Goal: Transaction & Acquisition: Purchase product/service

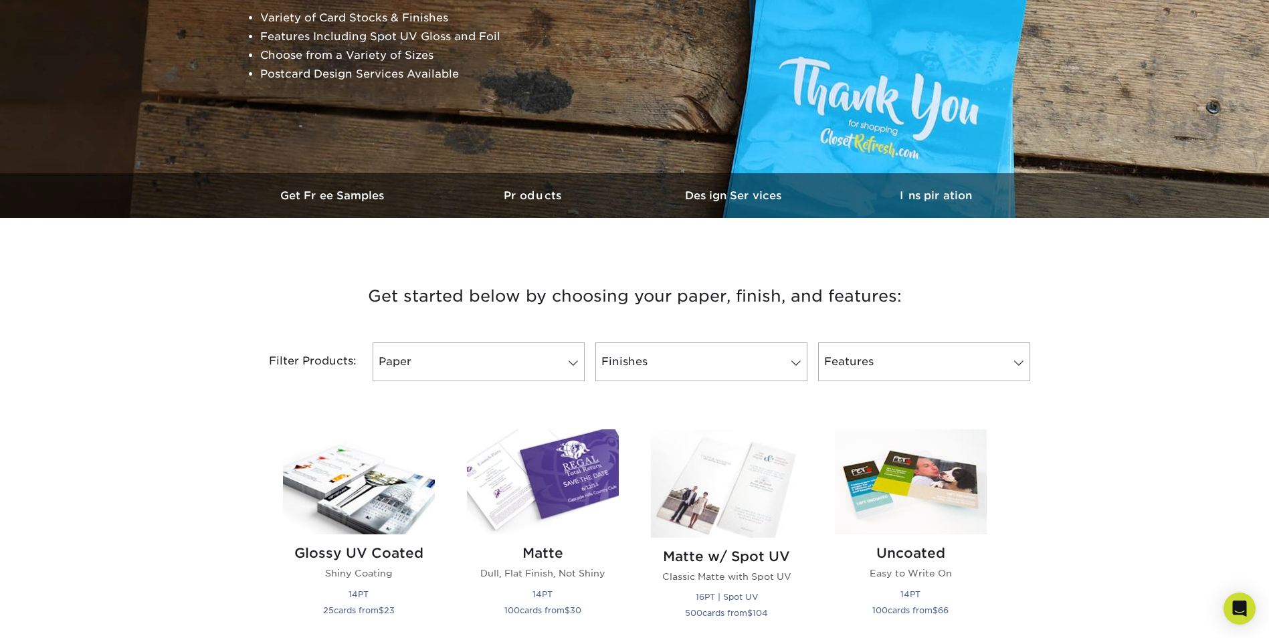
scroll to position [268, 0]
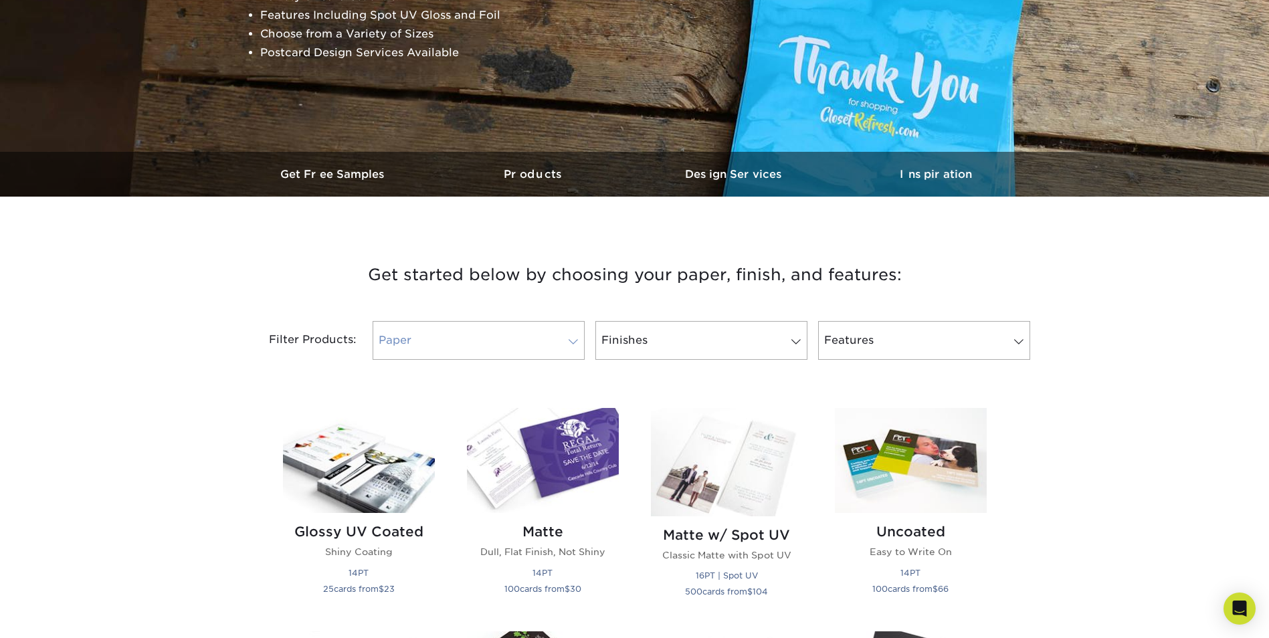
click at [570, 342] on span at bounding box center [573, 341] width 19 height 11
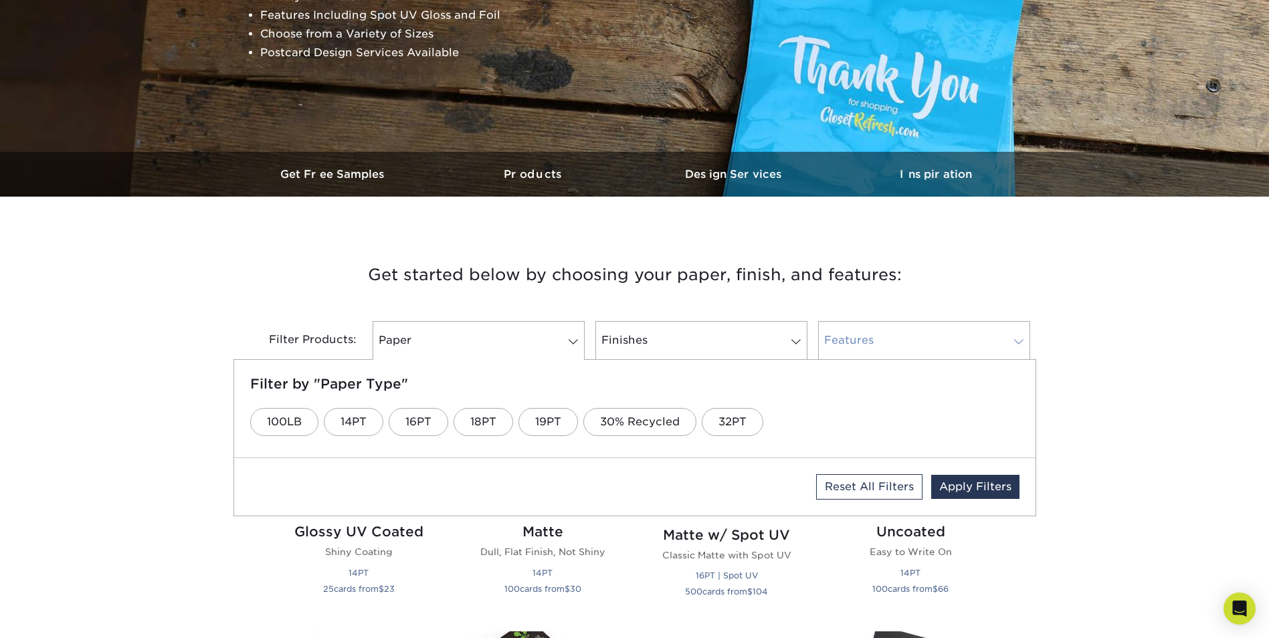
click at [1017, 344] on span at bounding box center [1018, 341] width 19 height 11
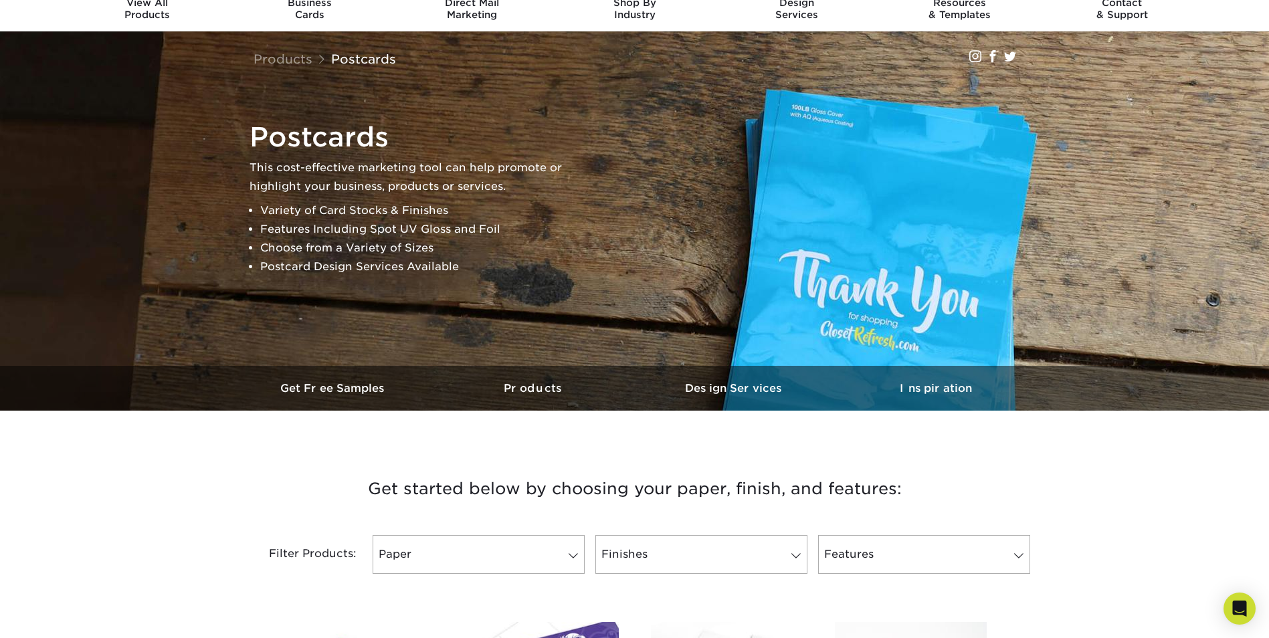
scroll to position [0, 0]
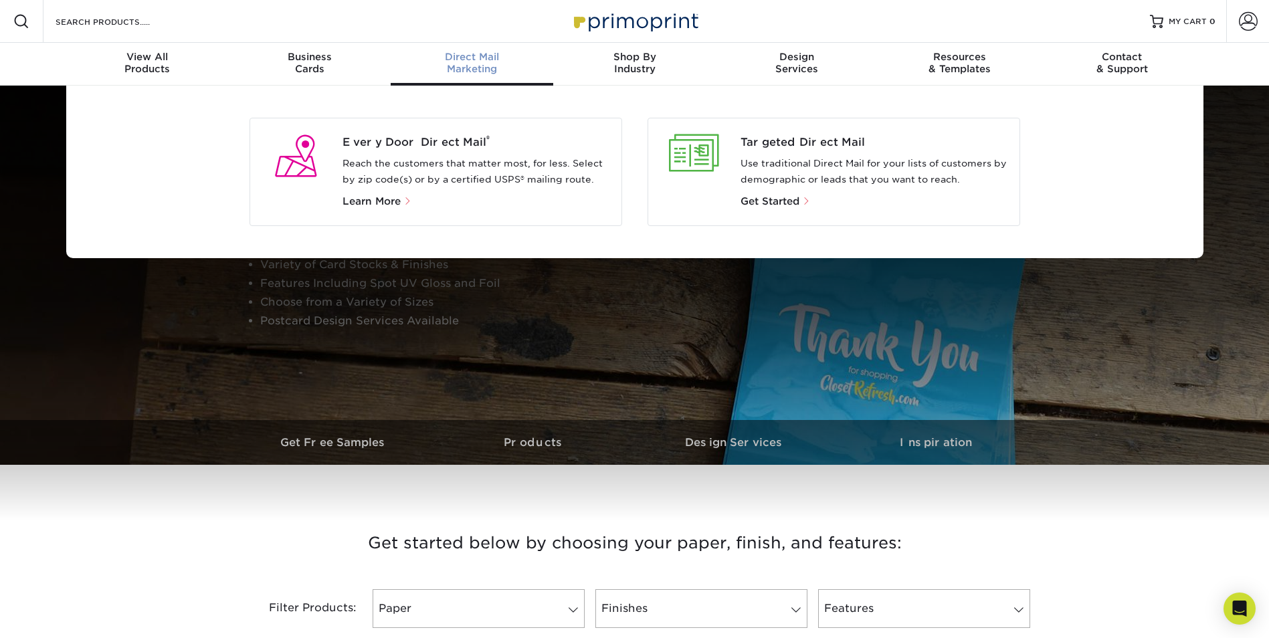
click at [462, 59] on span "Direct Mail" at bounding box center [472, 57] width 163 height 12
click at [469, 69] on div "Direct Mail Marketing" at bounding box center [472, 63] width 163 height 24
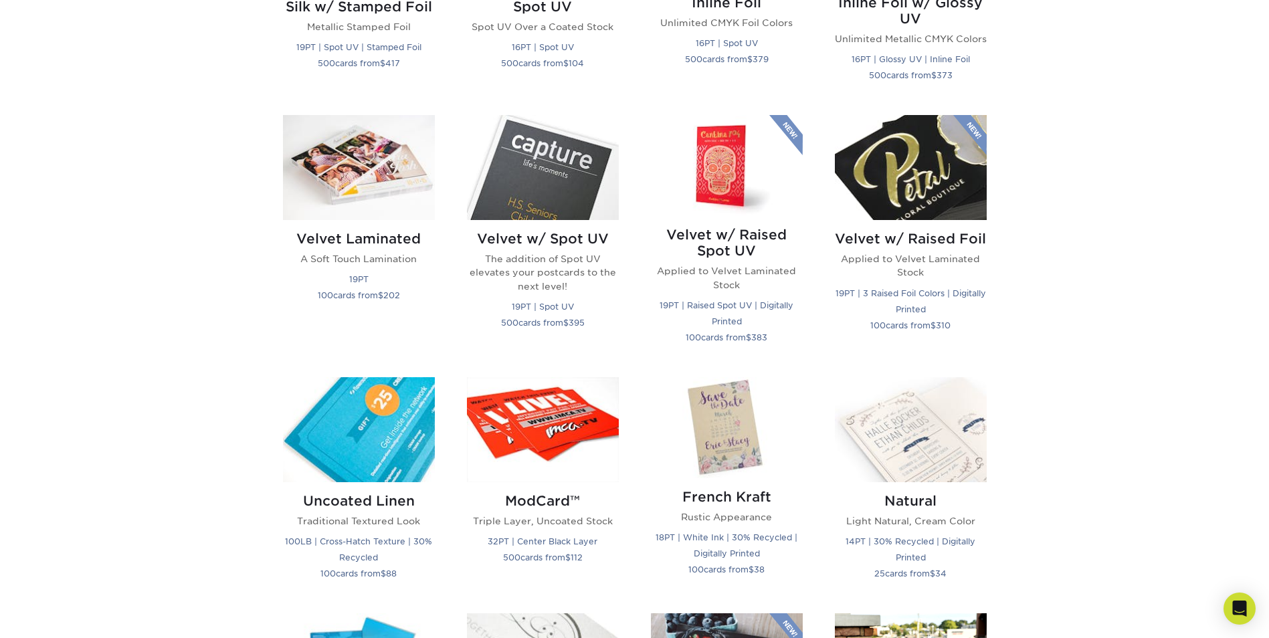
scroll to position [1428, 0]
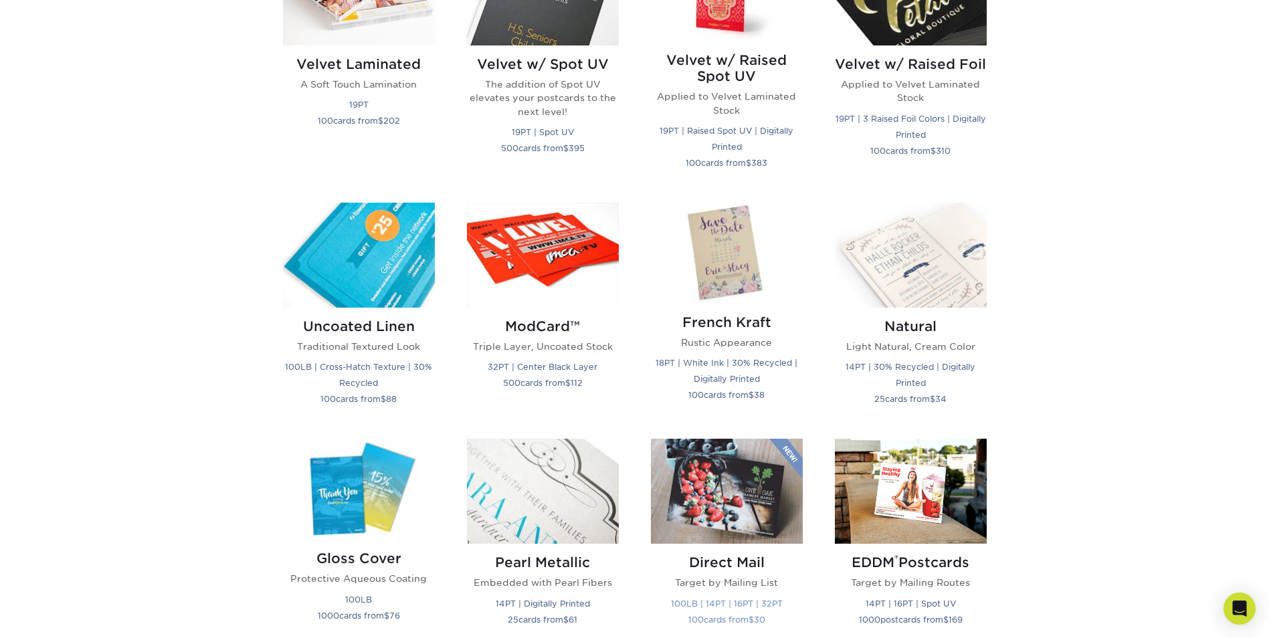
click at [714, 509] on img at bounding box center [727, 491] width 152 height 105
click at [729, 561] on h2 "Direct Mail" at bounding box center [727, 562] width 152 height 16
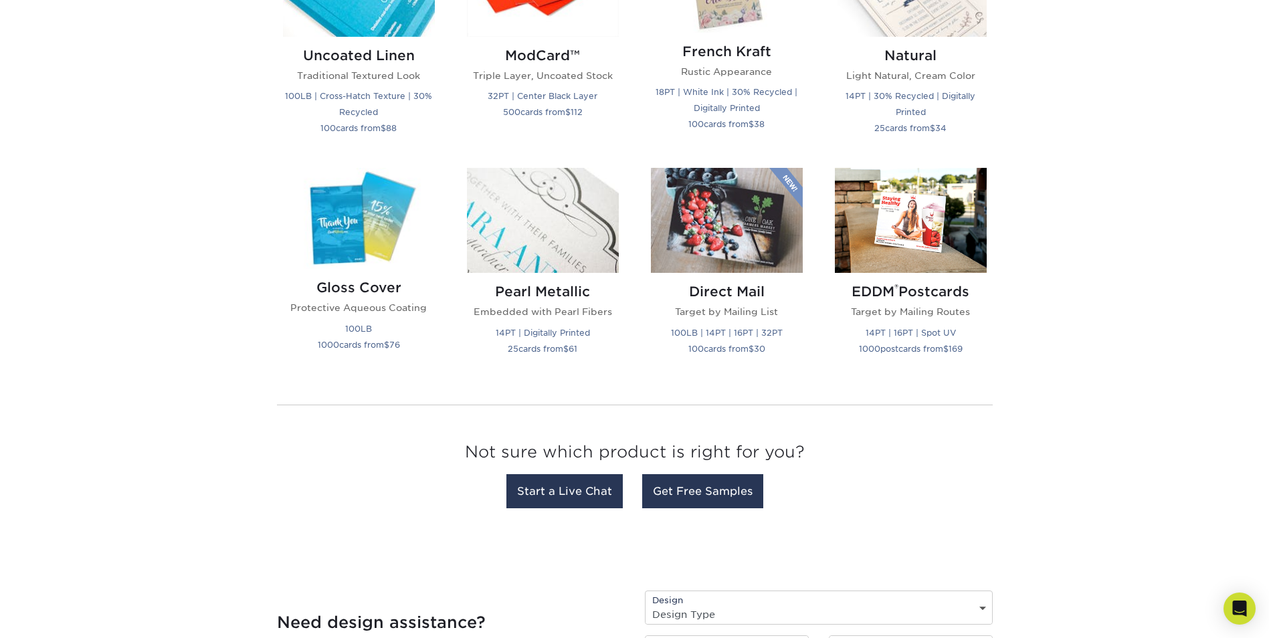
scroll to position [1767, 0]
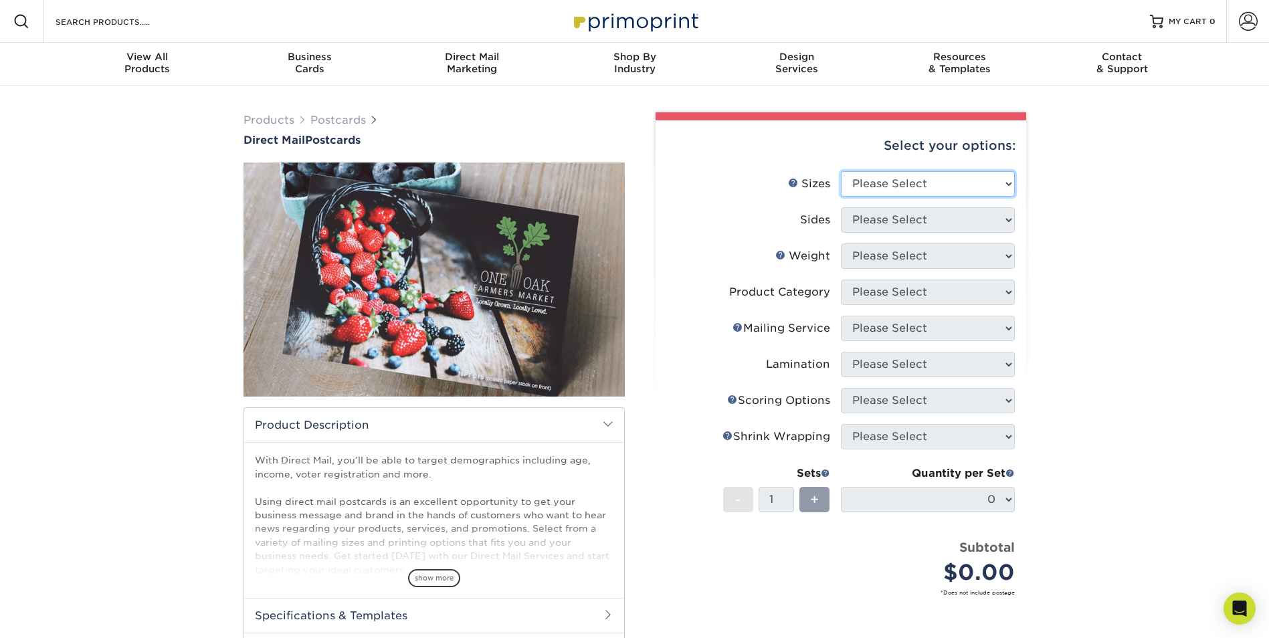
click at [1010, 183] on select "Please Select 1.5" x 7" 2" x 4" 2" x 6" 2" x 7" 2" x 8" 2.12" x 5.5" 2.12" x 5.…" at bounding box center [928, 183] width 174 height 25
select select "6.00x11.00"
click at [841, 171] on select "Please Select 1.5" x 7" 2" x 4" 2" x 6" 2" x 7" 2" x 8" 2.12" x 5.5" 2.12" x 5.…" at bounding box center [928, 183] width 174 height 25
click at [1004, 226] on select "Please Select Print Both Sides Print Front Only" at bounding box center [928, 219] width 174 height 25
select select "13abbda7-1d64-4f25-8bb2-c179b224825d"
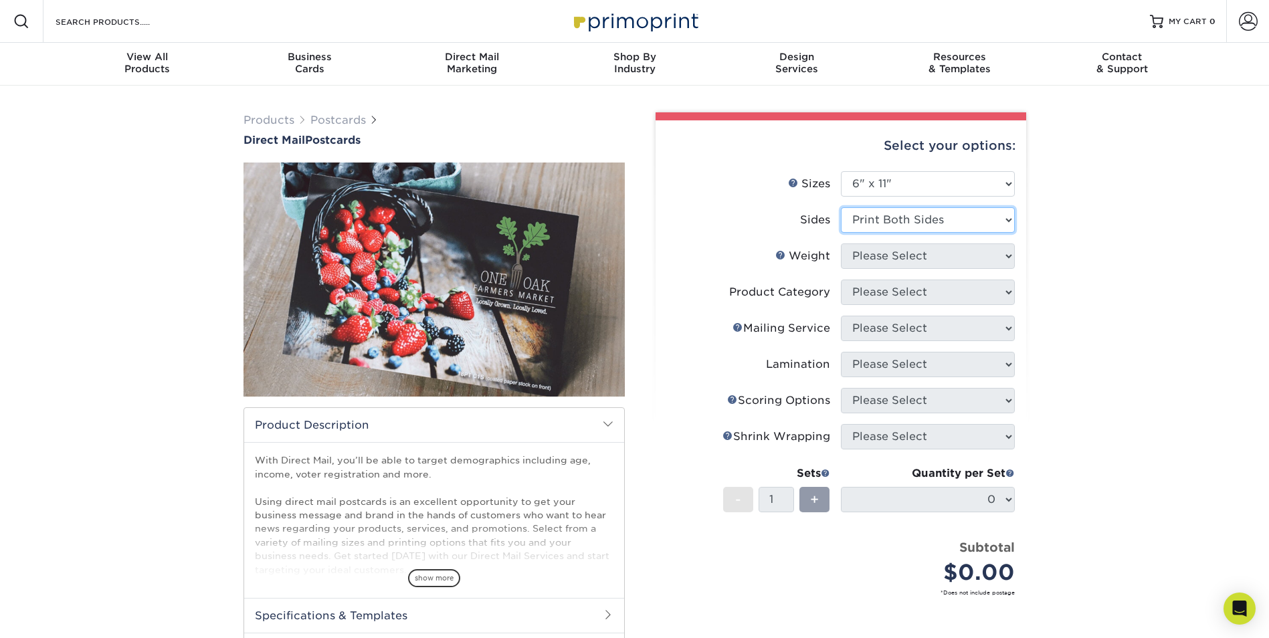
click at [841, 207] on select "Please Select Print Both Sides Print Front Only" at bounding box center [928, 219] width 174 height 25
click at [1006, 255] on select "Please Select 14PT 16PT 14PT Uncoated 100LB" at bounding box center [928, 255] width 174 height 25
select select "14PT"
click at [841, 243] on select "Please Select 14PT 16PT 14PT Uncoated 100LB" at bounding box center [928, 255] width 174 height 25
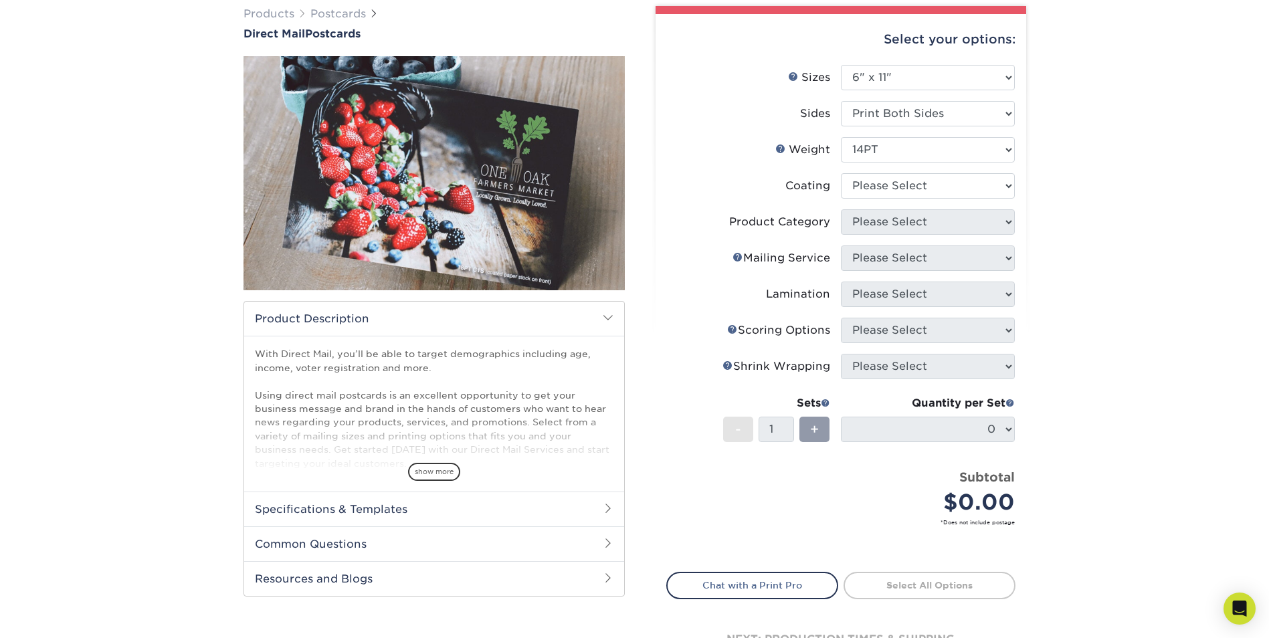
scroll to position [109, 0]
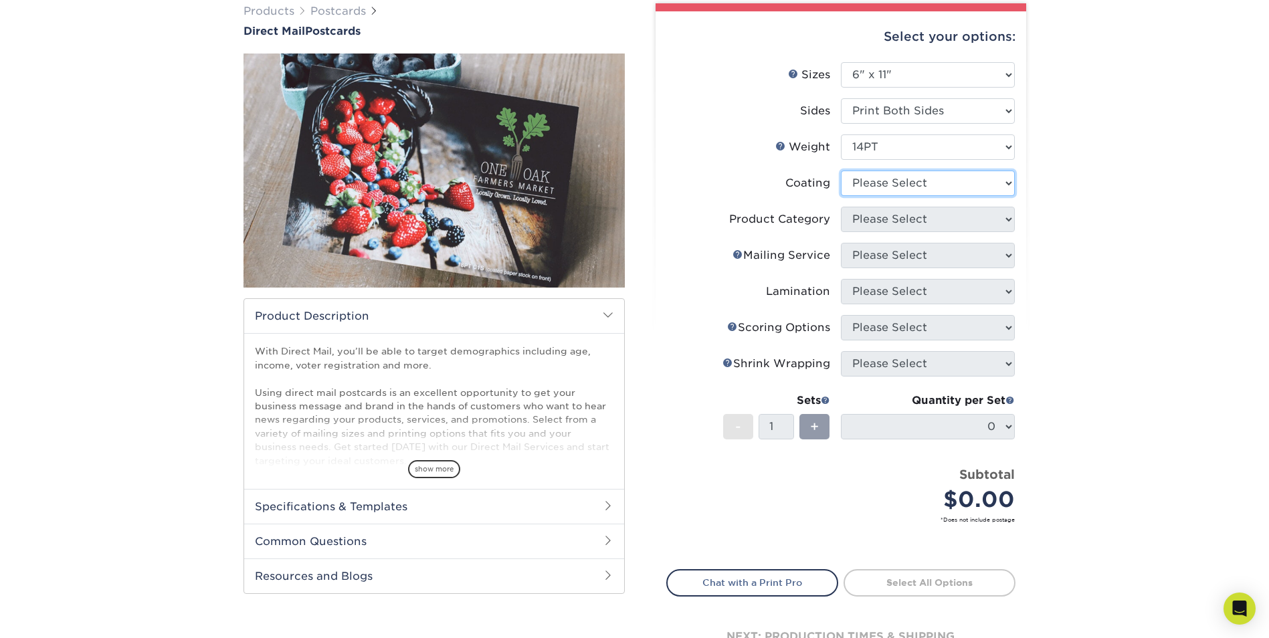
click at [1010, 182] on select at bounding box center [928, 183] width 174 height 25
select select "121bb7b5-3b4d-429f-bd8d-bbf80e953313"
click at [841, 171] on select at bounding box center [928, 183] width 174 height 25
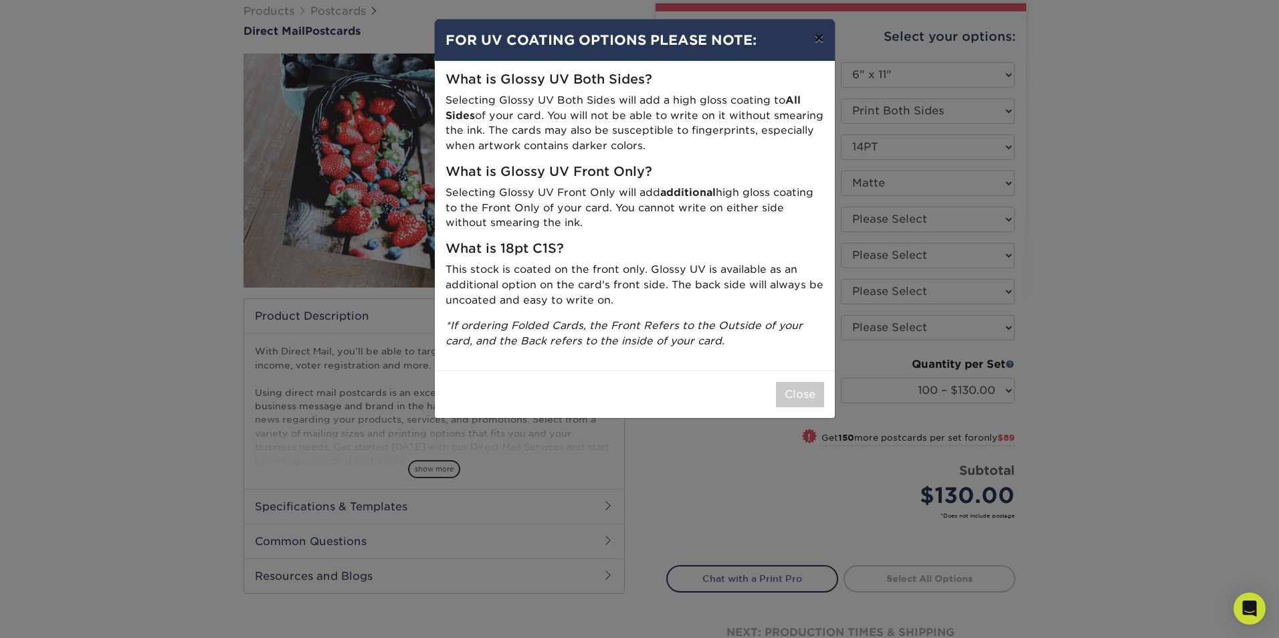
click at [816, 35] on button "×" at bounding box center [818, 37] width 31 height 37
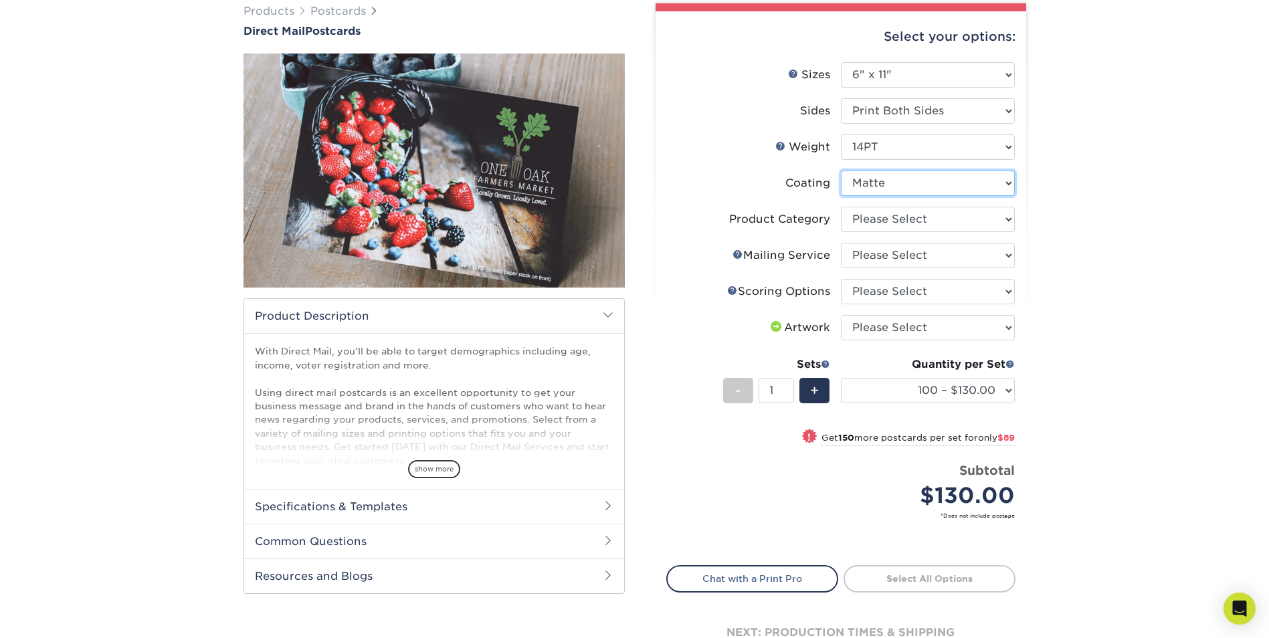
click at [1006, 182] on select at bounding box center [928, 183] width 174 height 25
click at [841, 171] on select at bounding box center [928, 183] width 174 height 25
click at [1004, 217] on select "Please Select Postcards" at bounding box center [928, 219] width 174 height 25
select select "9b7272e0-d6c8-4c3c-8e97-d3a1bcdab858"
click at [841, 207] on select "Please Select Postcards" at bounding box center [928, 219] width 174 height 25
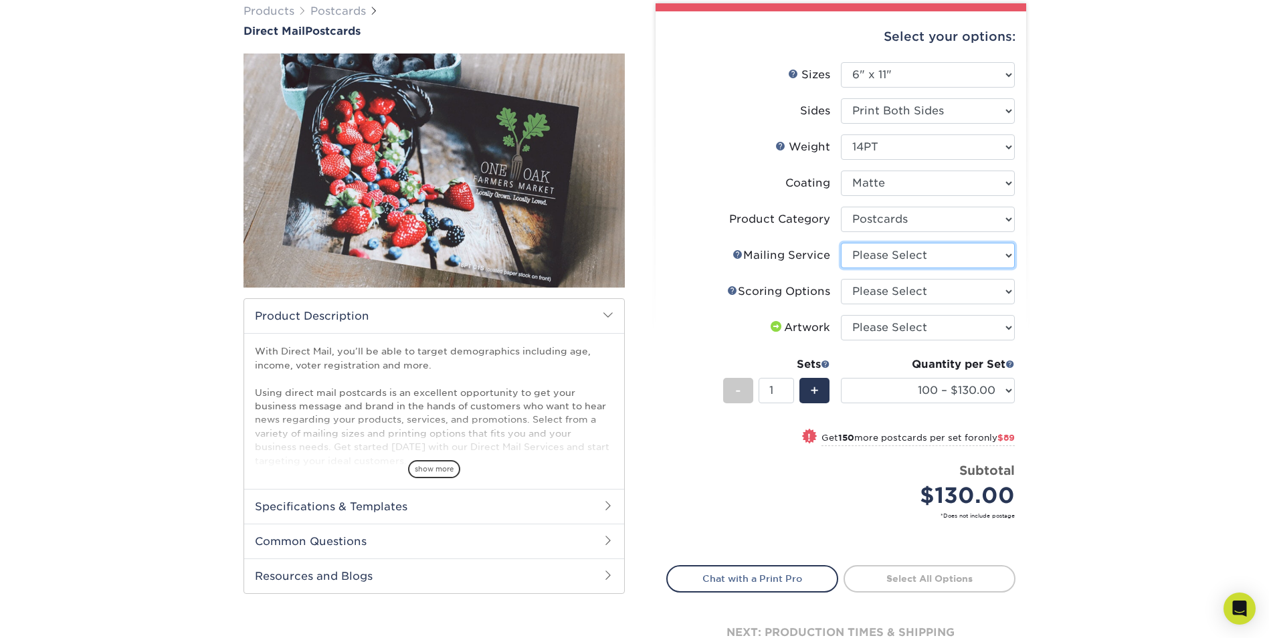
click at [1008, 255] on select "Please Select No Direct Mailing Service No, I will mail/stamp/imprint Direct Ma…" at bounding box center [928, 255] width 174 height 25
select select "d3cc0d54-e72f-41ce-80c5-e8486bf2cdb8"
click at [841, 243] on select "Please Select No Direct Mailing Service No, I will mail/stamp/imprint Direct Ma…" at bounding box center [928, 255] width 174 height 25
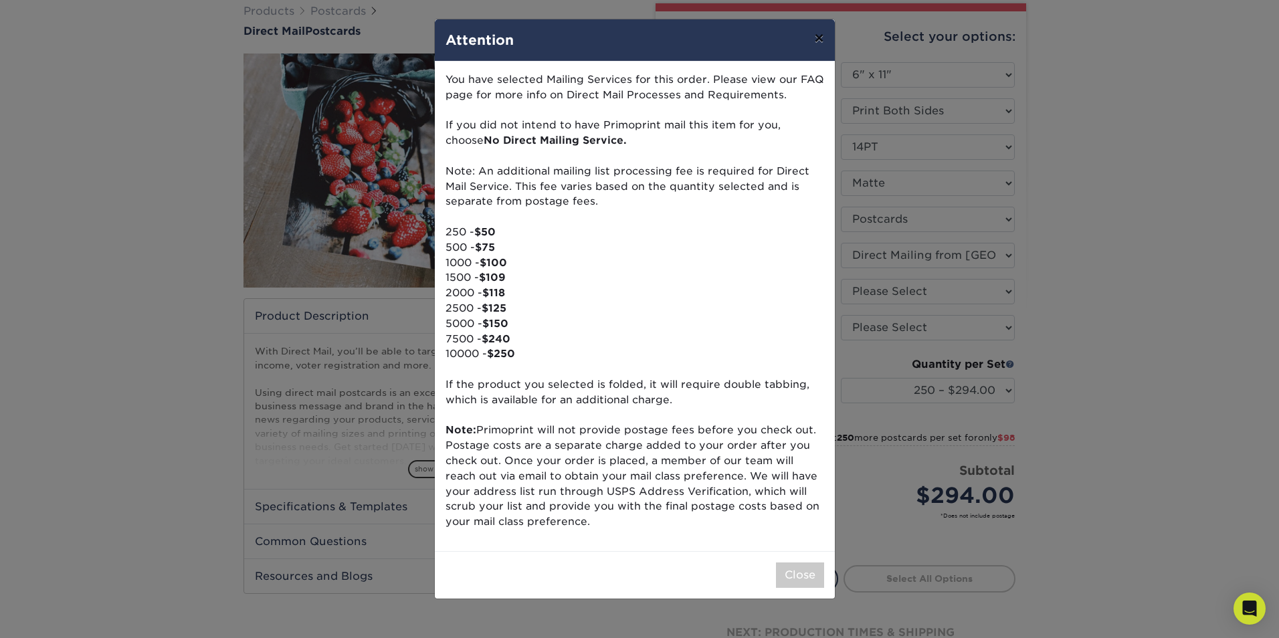
drag, startPoint x: 820, startPoint y: 34, endPoint x: 794, endPoint y: 56, distance: 33.2
click at [819, 35] on button "×" at bounding box center [818, 37] width 31 height 37
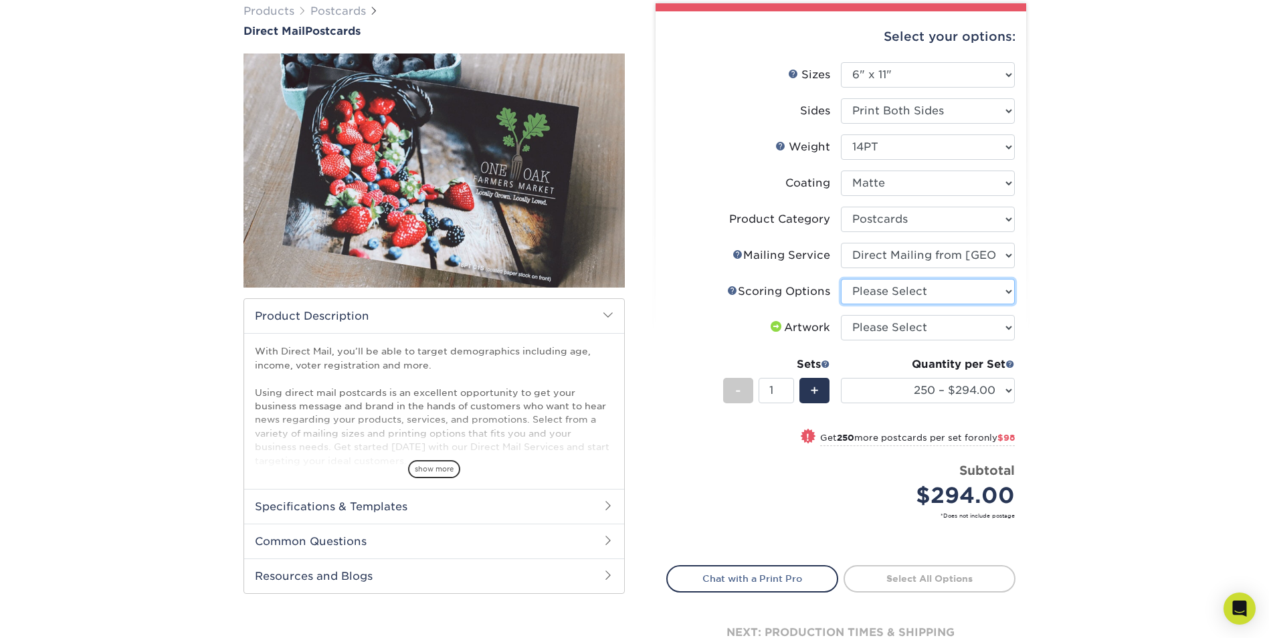
click at [1004, 289] on select "Please Select No Scoring One Score Two Scores" at bounding box center [928, 291] width 174 height 25
click at [841, 279] on select "Please Select No Scoring One Score Two Scores" at bounding box center [928, 291] width 174 height 25
click at [766, 290] on div "Scoring Help Scoring Options" at bounding box center [778, 292] width 103 height 16
click at [731, 291] on link "Scoring Help" at bounding box center [732, 290] width 11 height 11
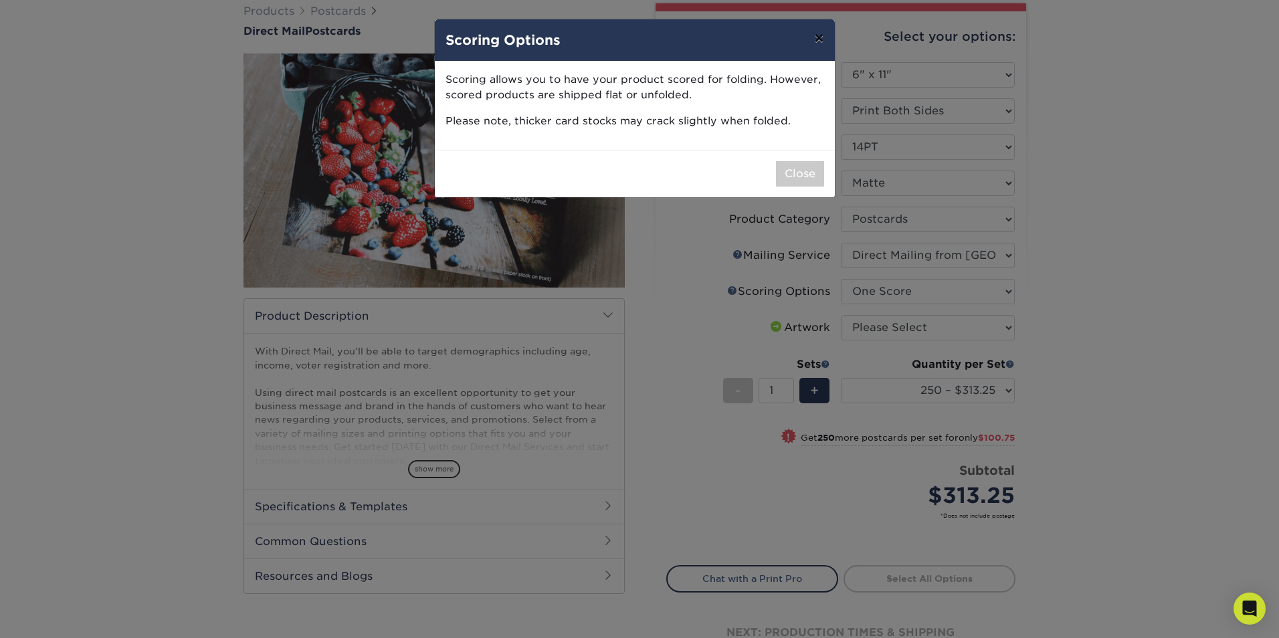
click at [817, 35] on button "×" at bounding box center [818, 37] width 31 height 37
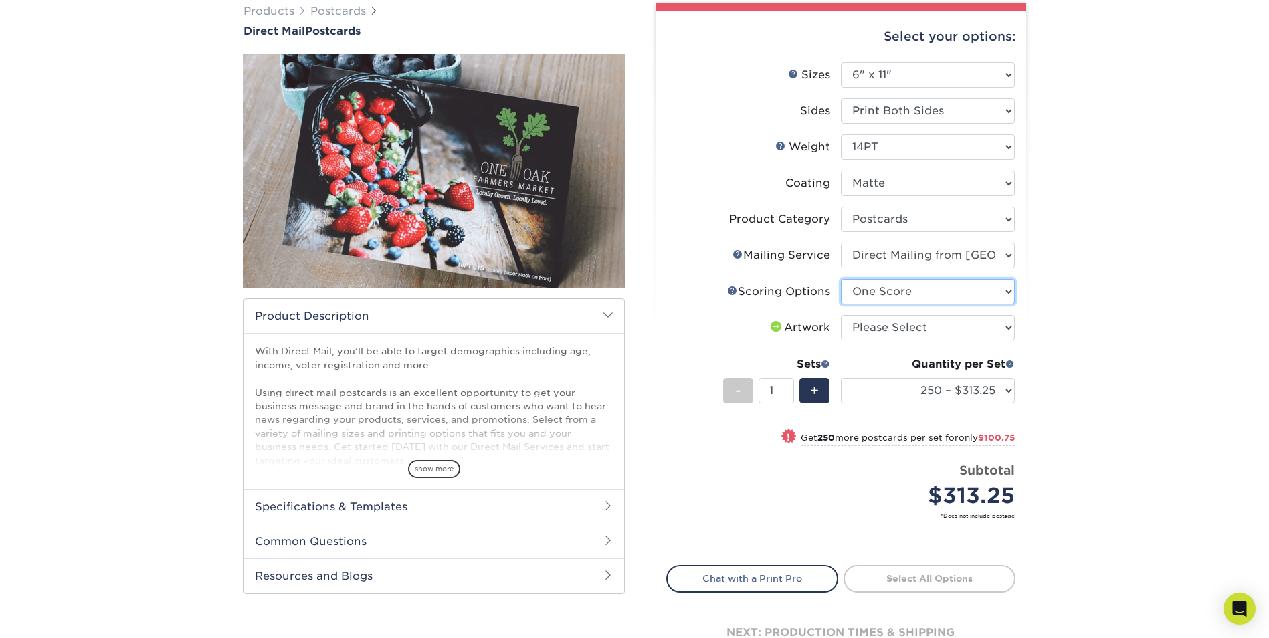
click at [1008, 288] on select "Please Select No Scoring One Score Two Scores" at bounding box center [928, 291] width 174 height 25
select select "16ebe401-5398-422d-8cb0-f3adbb82deb5"
click at [841, 279] on select "Please Select No Scoring One Score Two Scores" at bounding box center [928, 291] width 174 height 25
click at [1009, 324] on select "Please Select I will upload files I need a design - $150" at bounding box center [928, 327] width 174 height 25
select select "design"
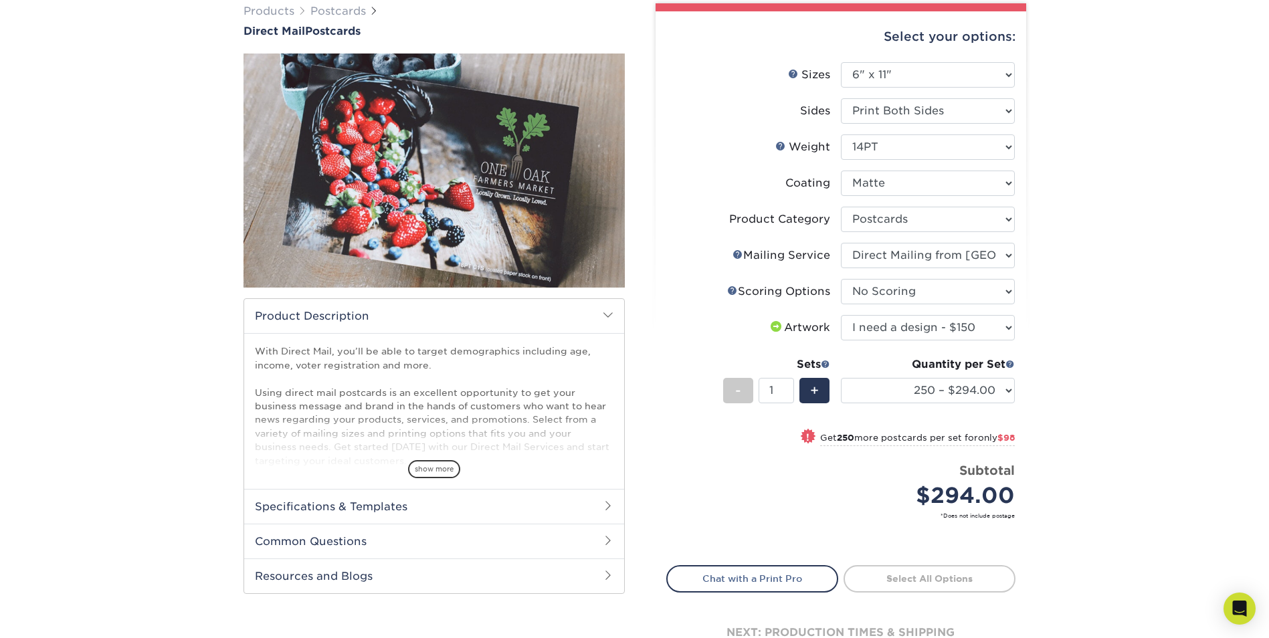
click at [841, 315] on select "Please Select I will upload files I need a design - $150" at bounding box center [928, 327] width 174 height 25
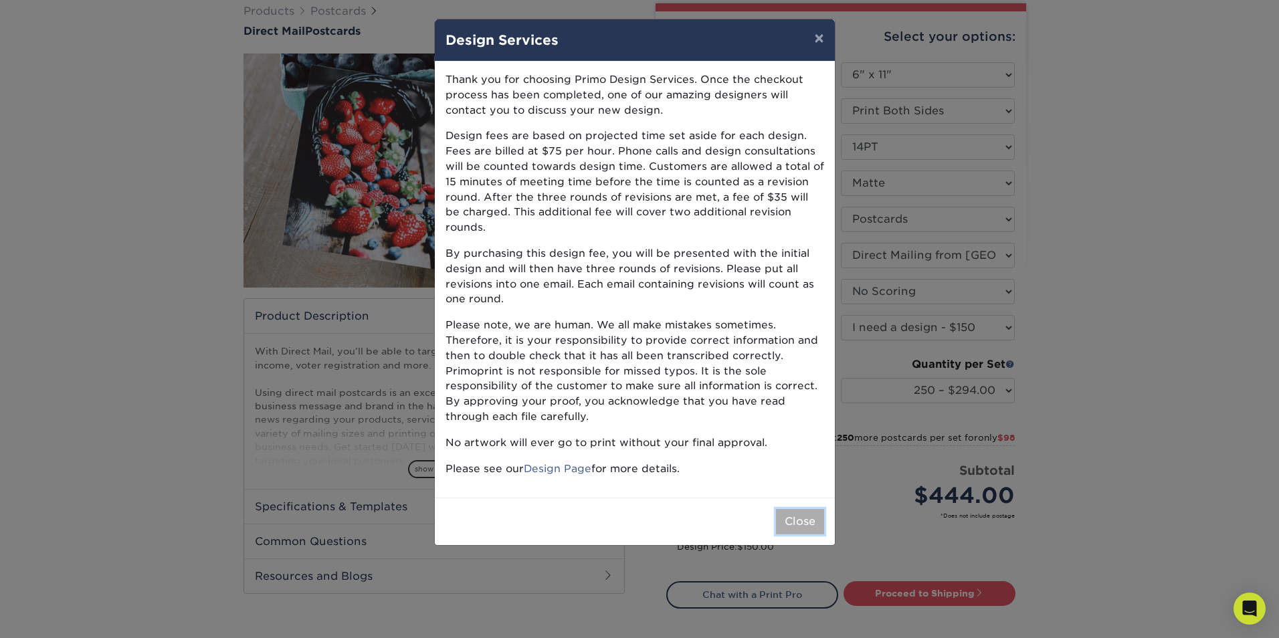
click at [797, 509] on button "Close" at bounding box center [800, 521] width 48 height 25
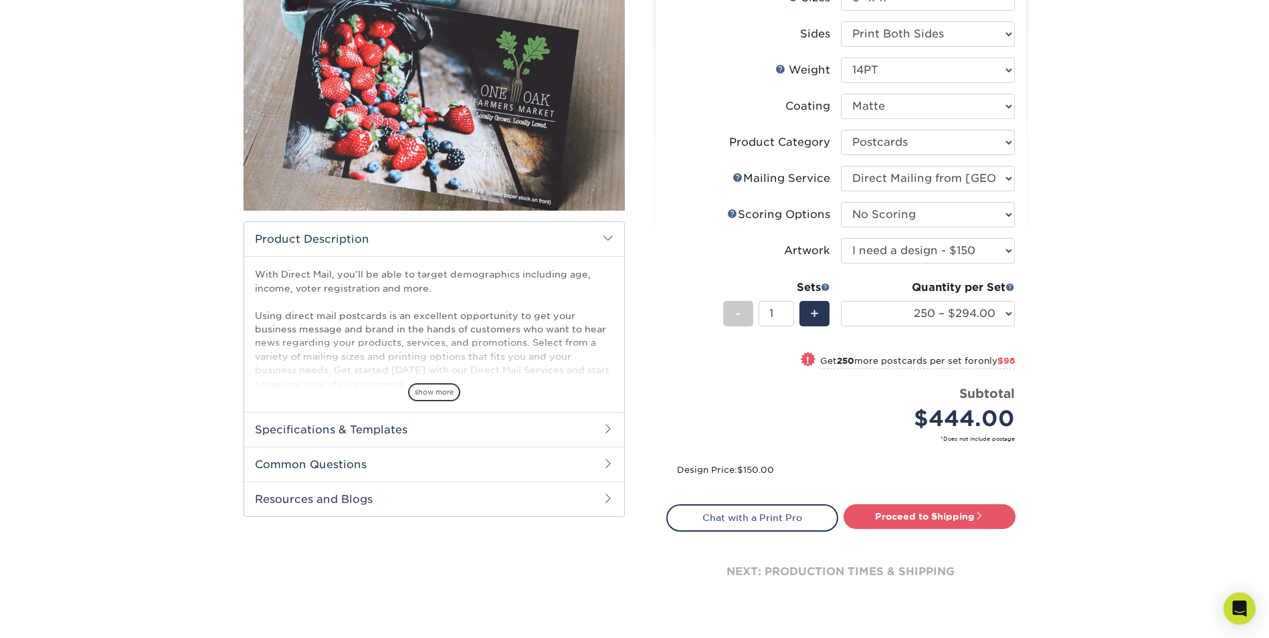
scroll to position [0, 0]
